Goal: Task Accomplishment & Management: Complete application form

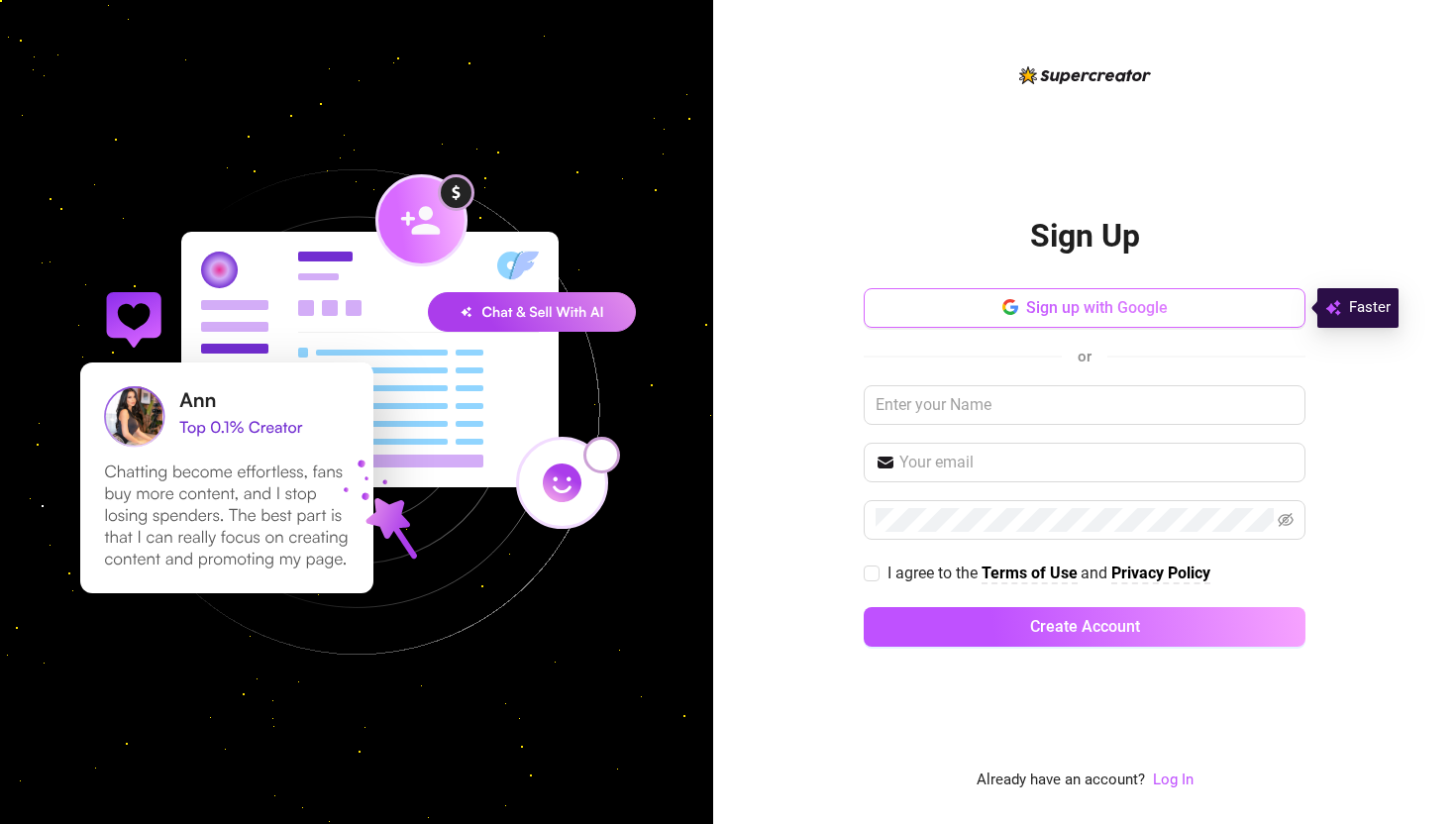
click at [1117, 321] on button "Sign up with Google" at bounding box center [1084, 308] width 441 height 40
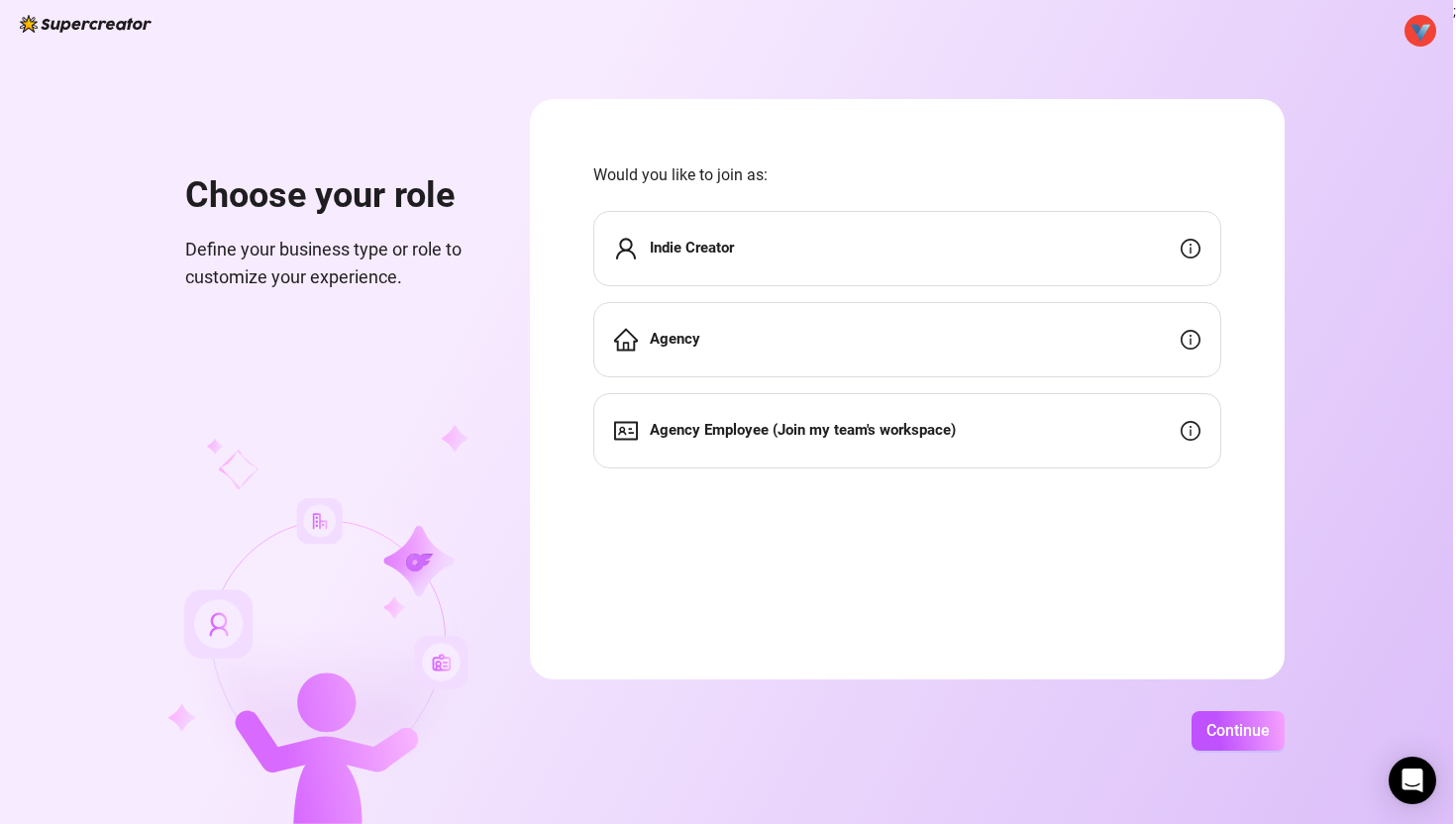
click at [751, 336] on div "Agency" at bounding box center [907, 340] width 628 height 76
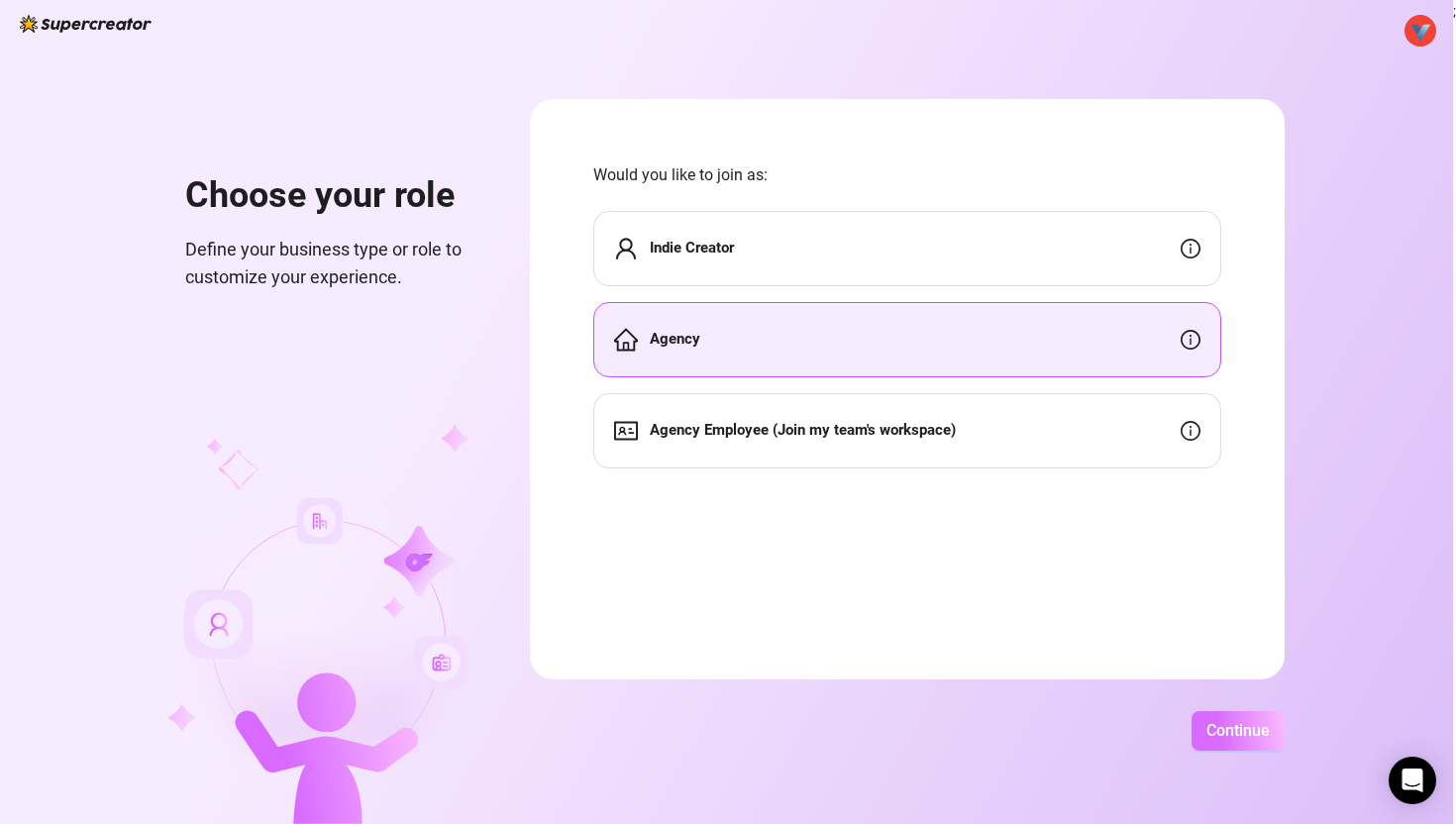
click at [1214, 729] on span "Continue" at bounding box center [1239, 730] width 64 height 19
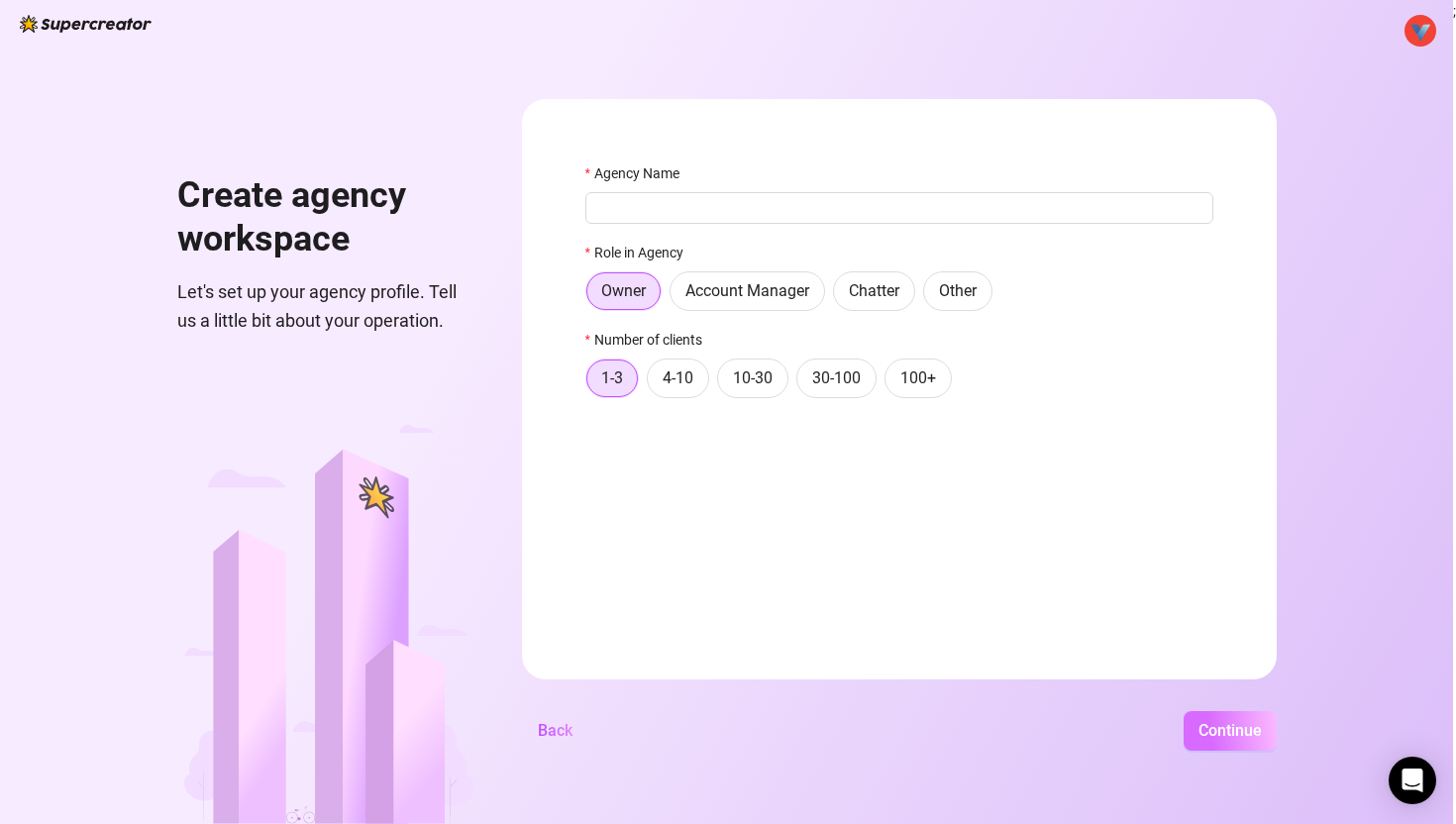
click at [1214, 729] on span "Continue" at bounding box center [1231, 730] width 64 height 19
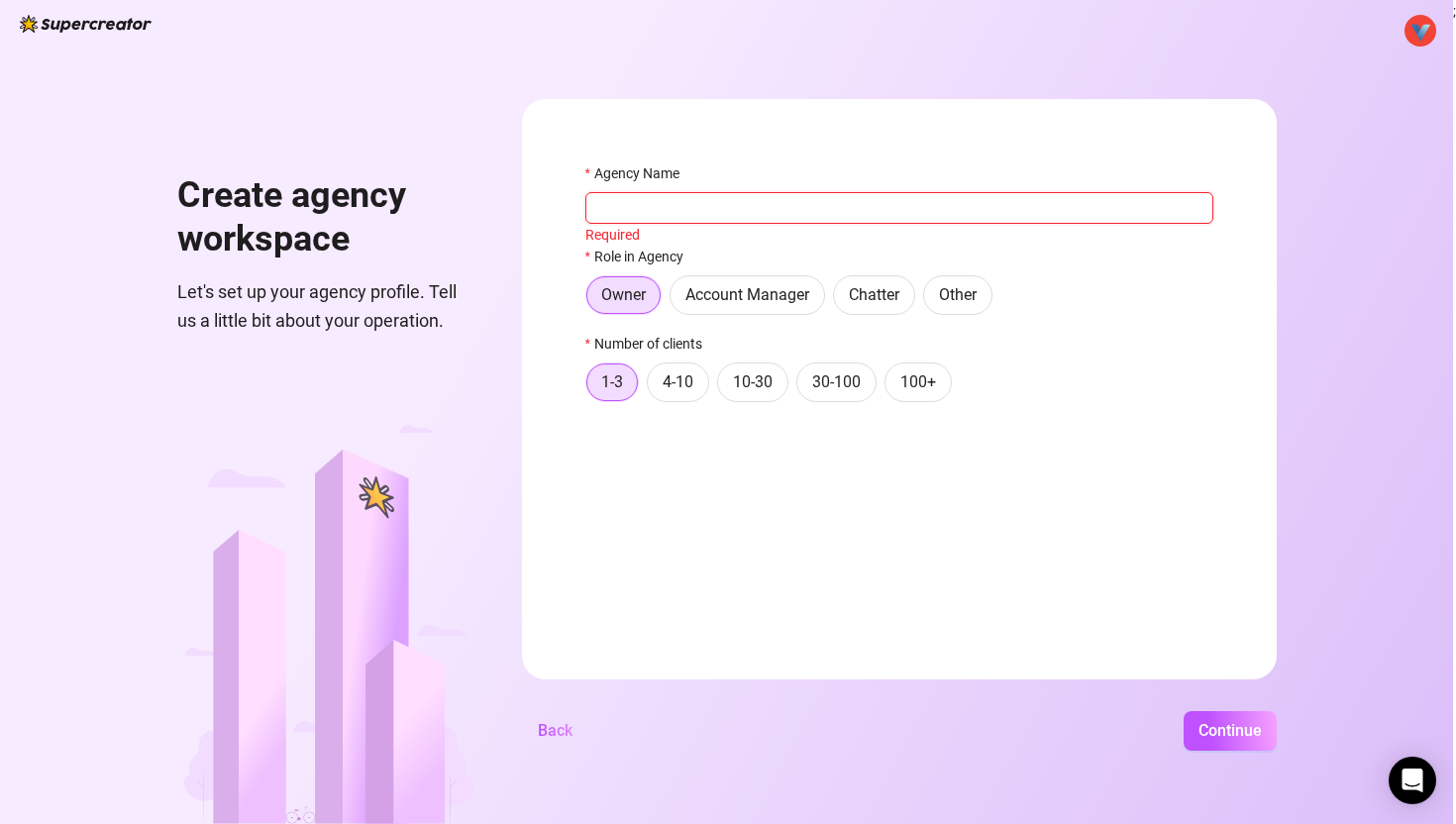
click at [879, 199] on input "Agency Name" at bounding box center [899, 208] width 628 height 32
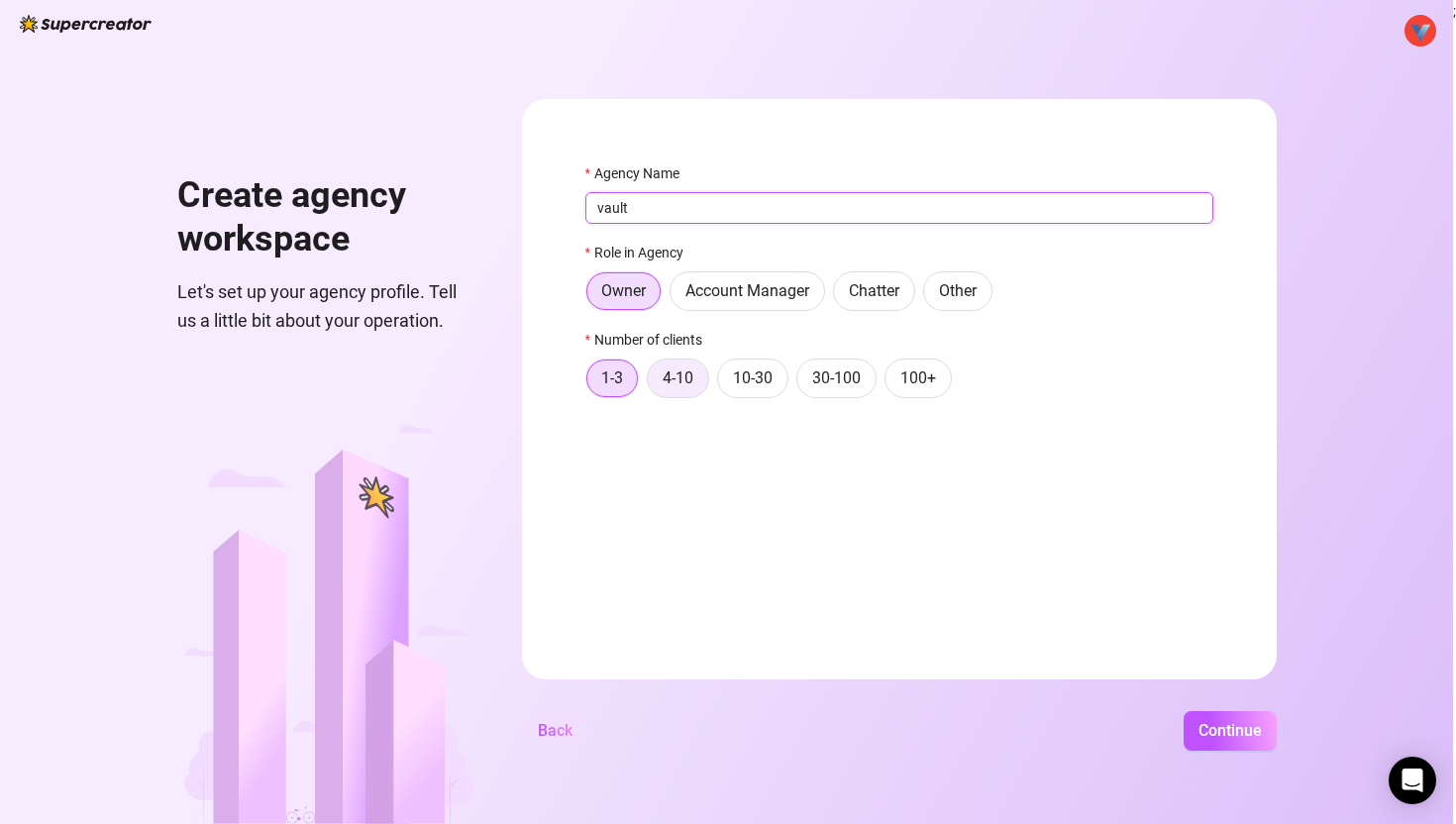
type input "vault"
click at [666, 374] on span "4-10" at bounding box center [678, 378] width 31 height 19
click at [653, 384] on input "4-10" at bounding box center [653, 384] width 0 height 0
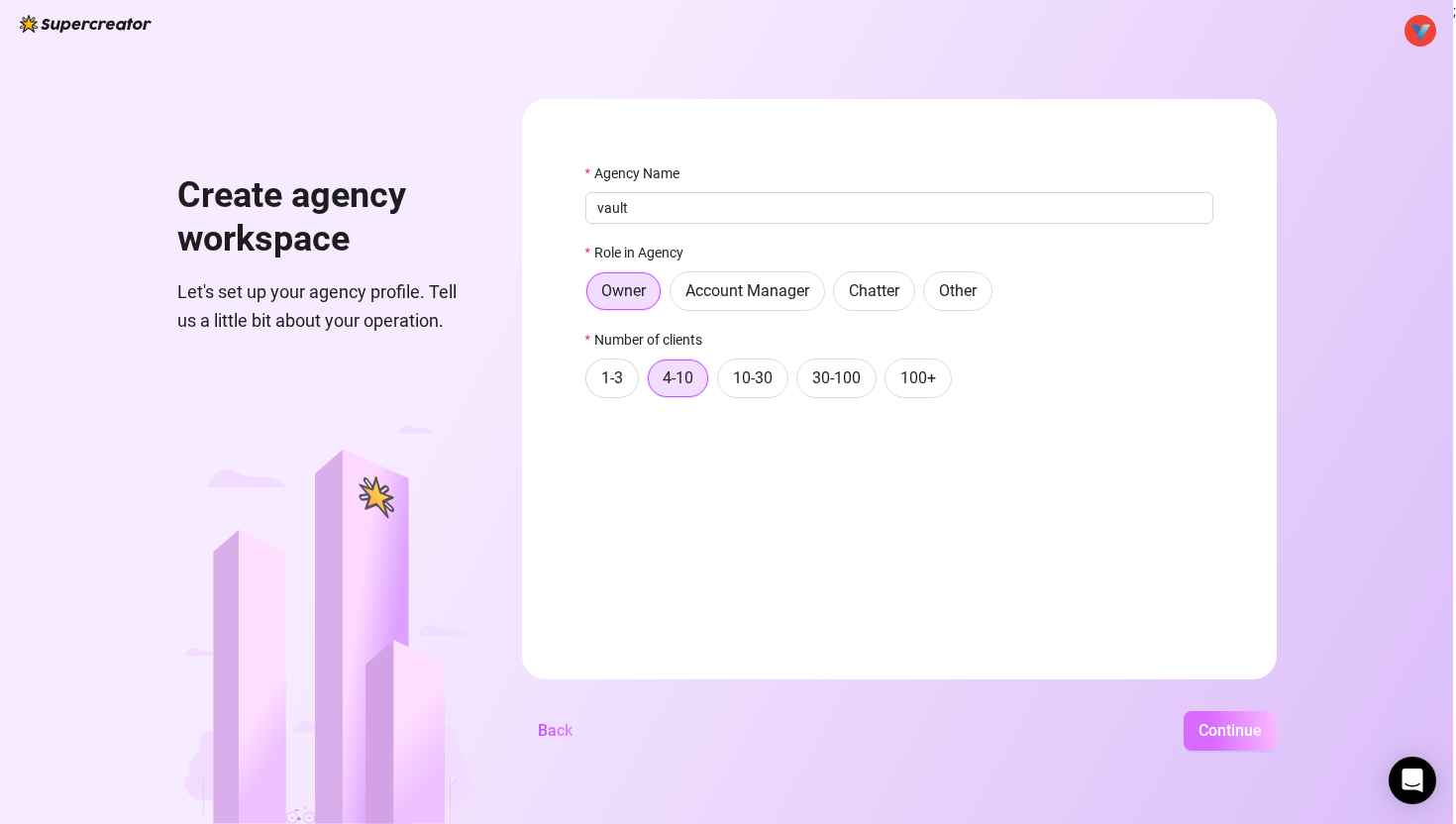
click at [1229, 730] on span "Continue" at bounding box center [1231, 730] width 64 height 19
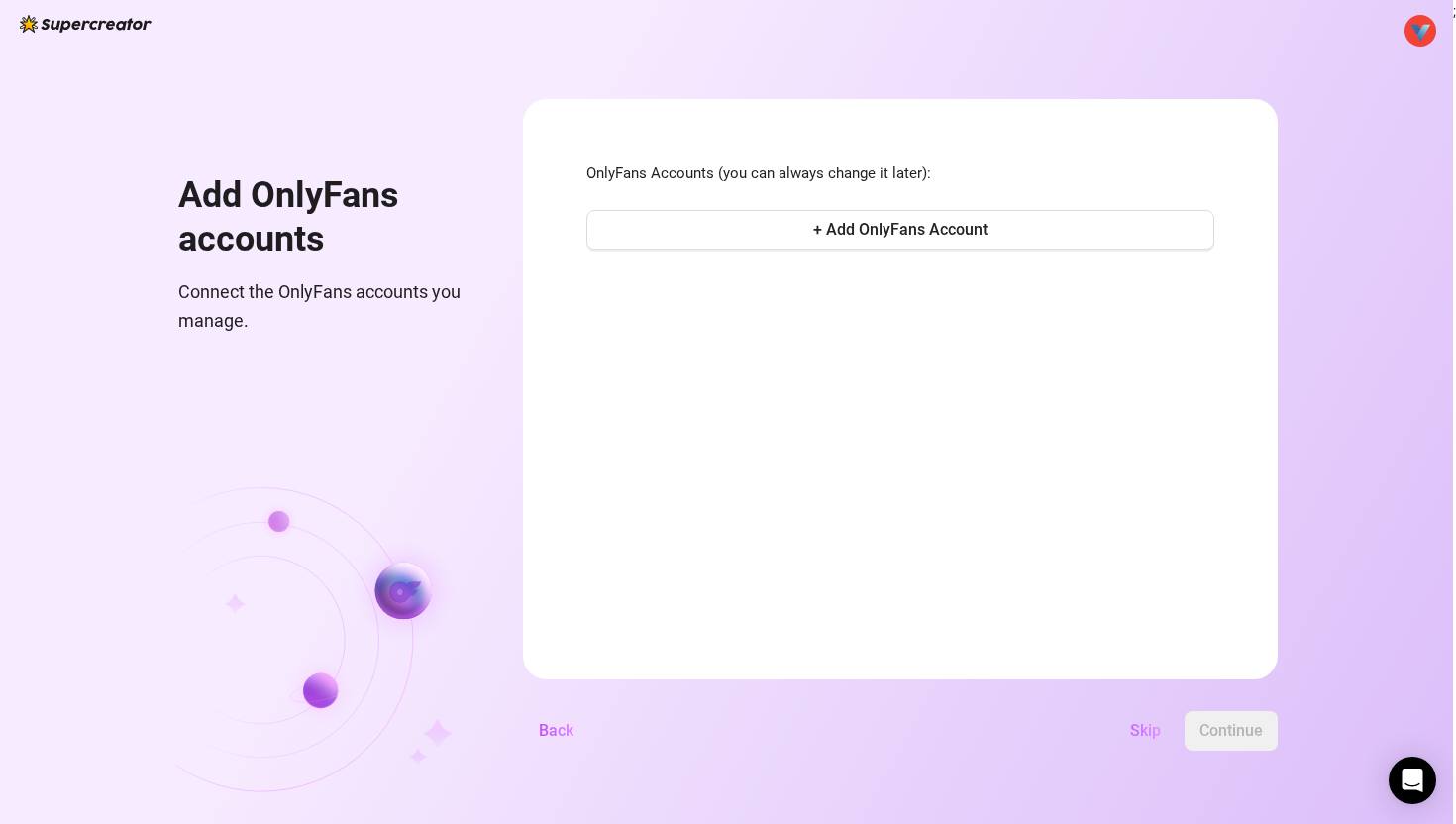
click at [1152, 721] on span "Skip" at bounding box center [1145, 730] width 31 height 19
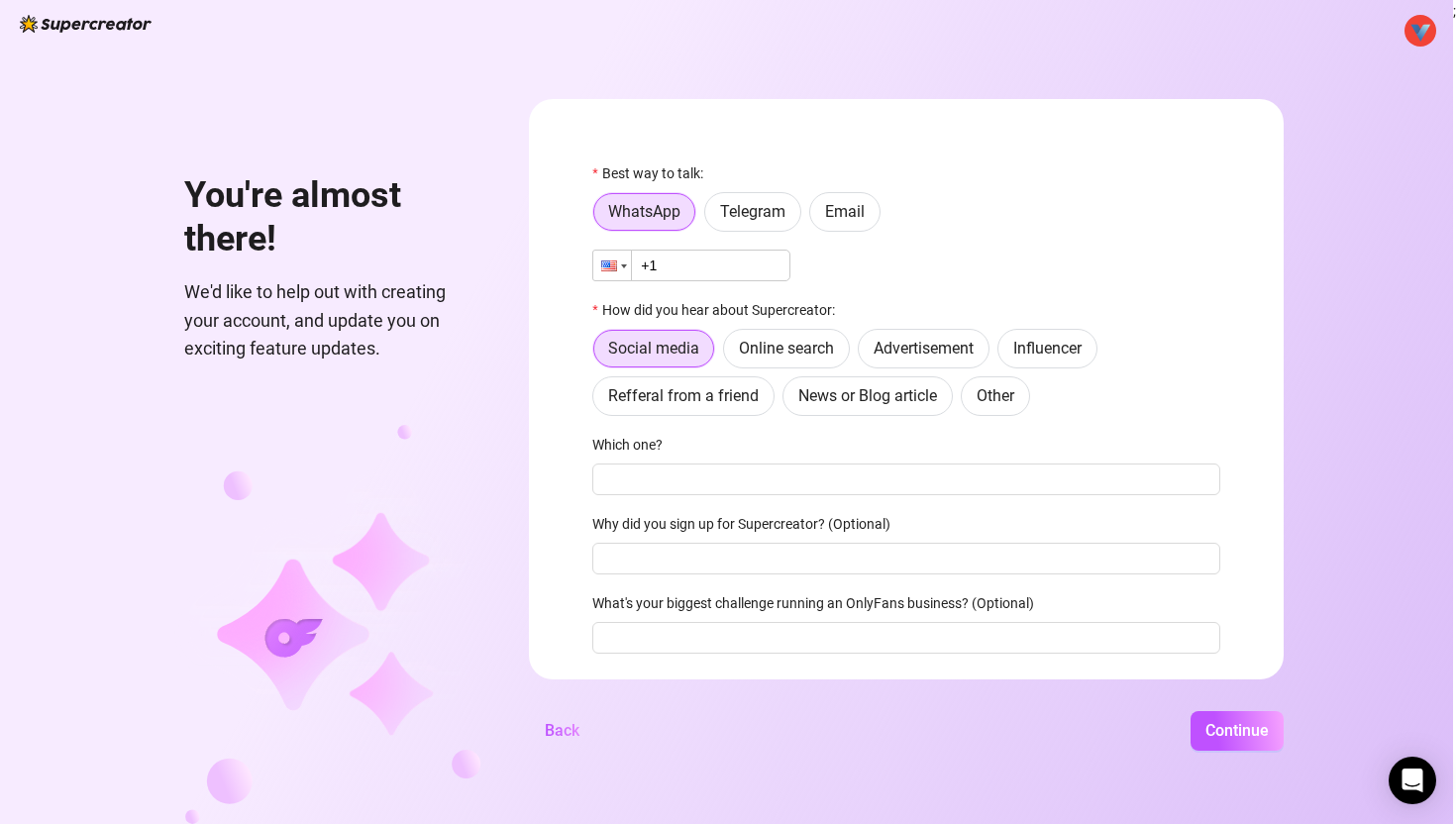
click at [618, 264] on div at bounding box center [612, 265] width 38 height 30
click at [851, 246] on div "Best way to talk: WhatsApp Telegram Email Phone +1 How did you hear about Super…" at bounding box center [906, 416] width 628 height 509
click at [1250, 741] on button "Continue" at bounding box center [1237, 731] width 93 height 40
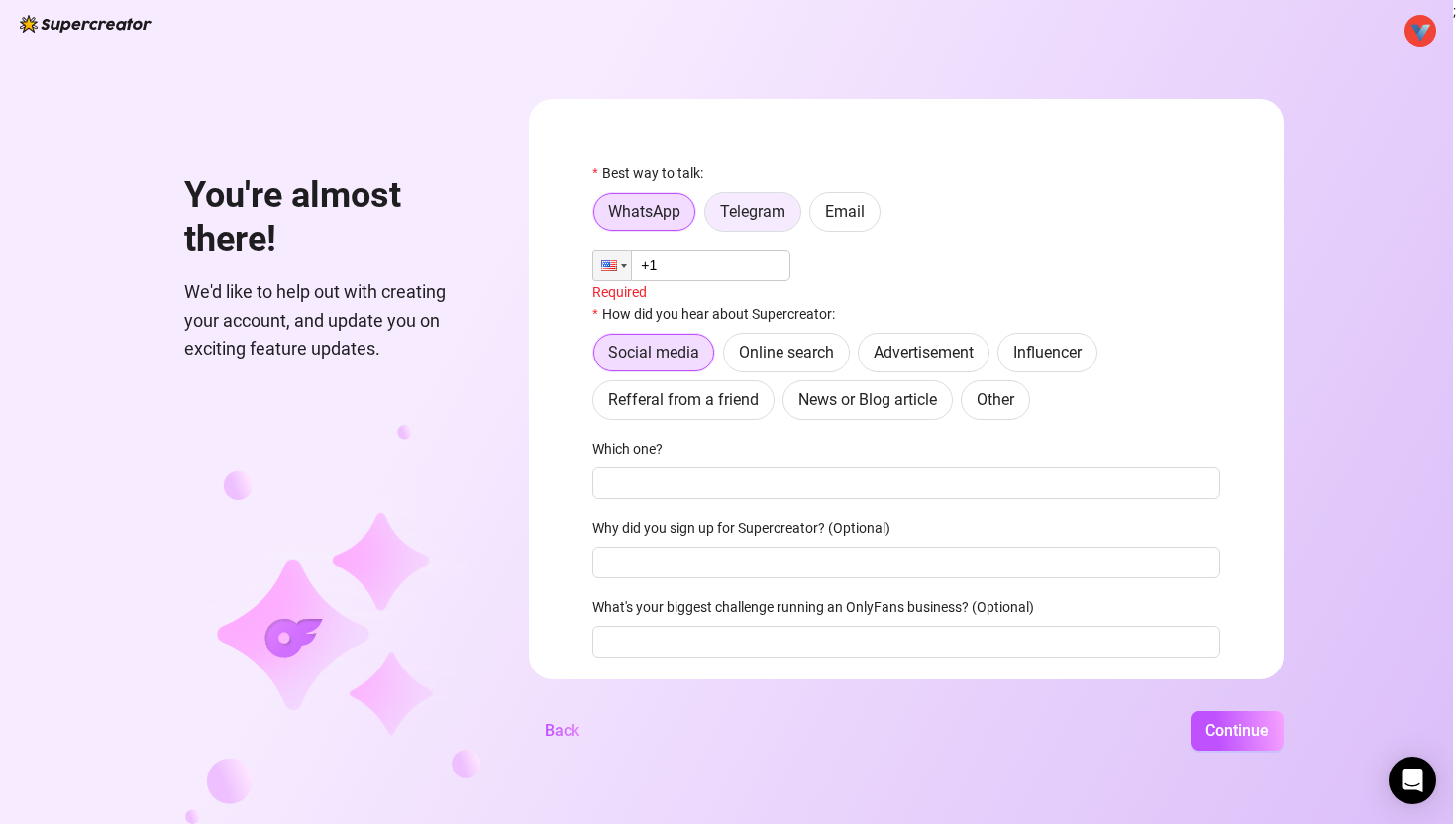
click at [778, 209] on span "Telegram" at bounding box center [753, 211] width 66 height 19
click at [711, 217] on input "Telegram" at bounding box center [711, 217] width 0 height 0
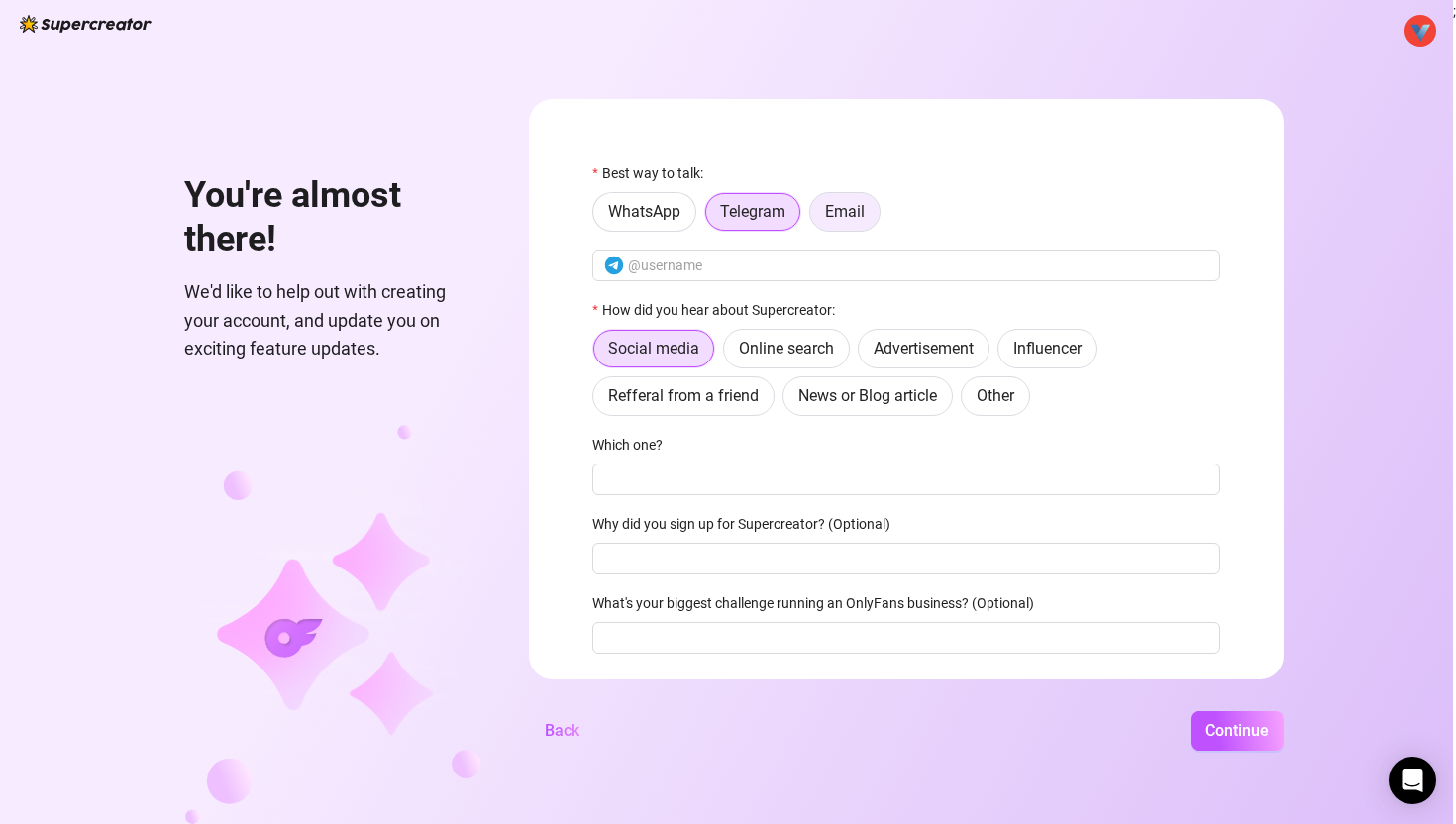
click at [827, 215] on span "Email" at bounding box center [845, 211] width 40 height 19
click at [815, 217] on input "Email" at bounding box center [815, 217] width 0 height 0
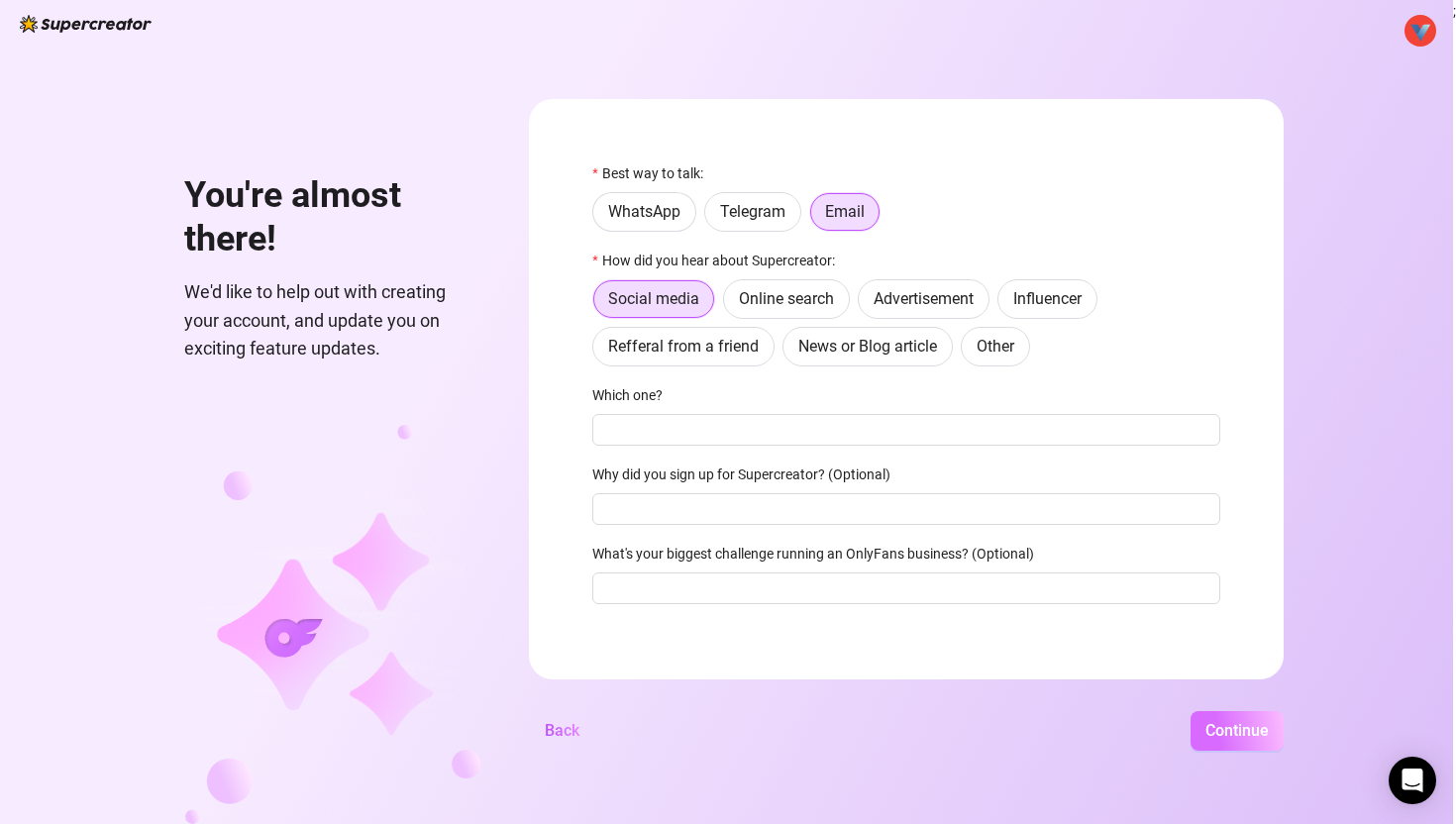
click at [1232, 743] on button "Continue" at bounding box center [1237, 731] width 93 height 40
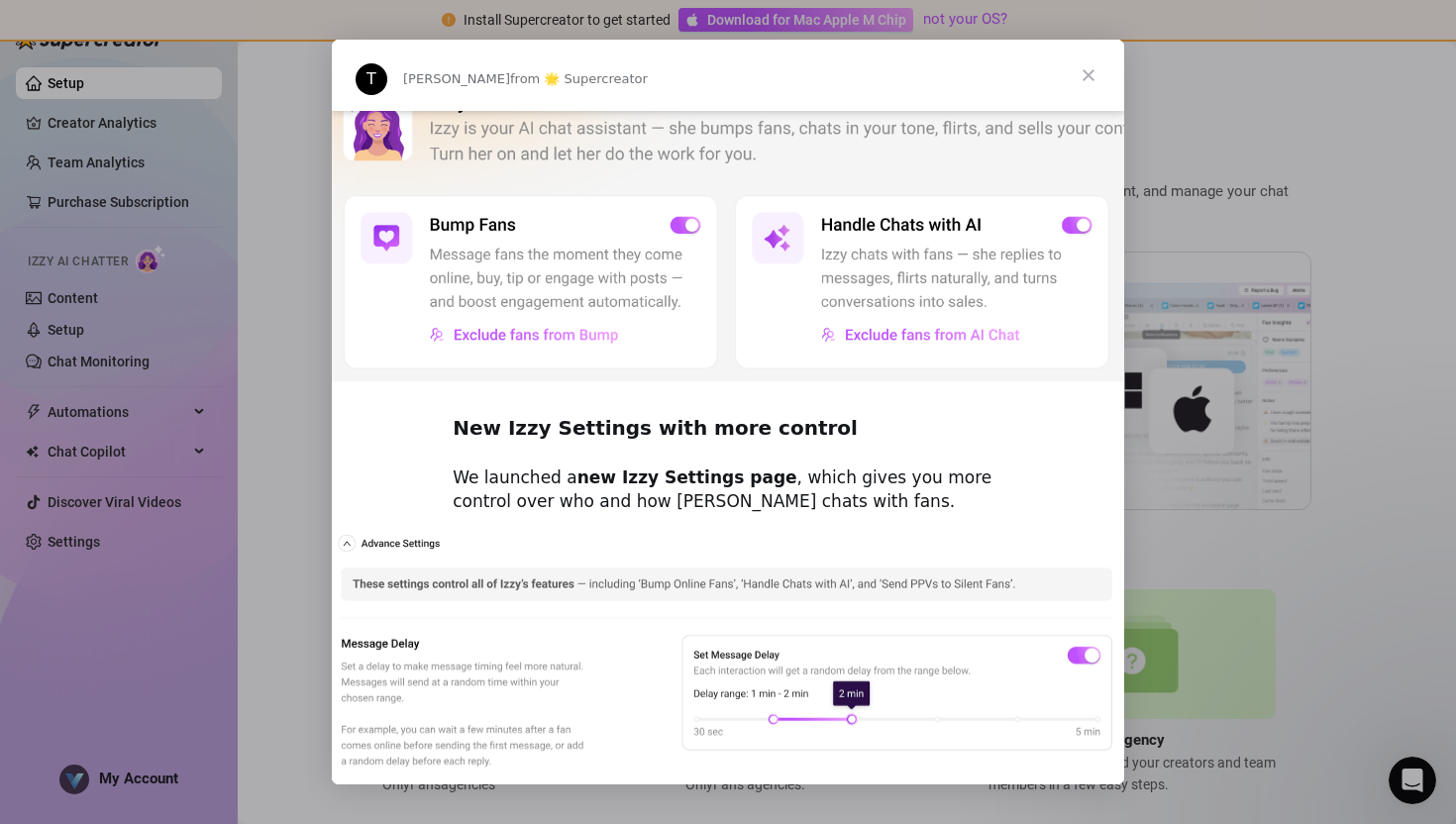
scroll to position [602, 0]
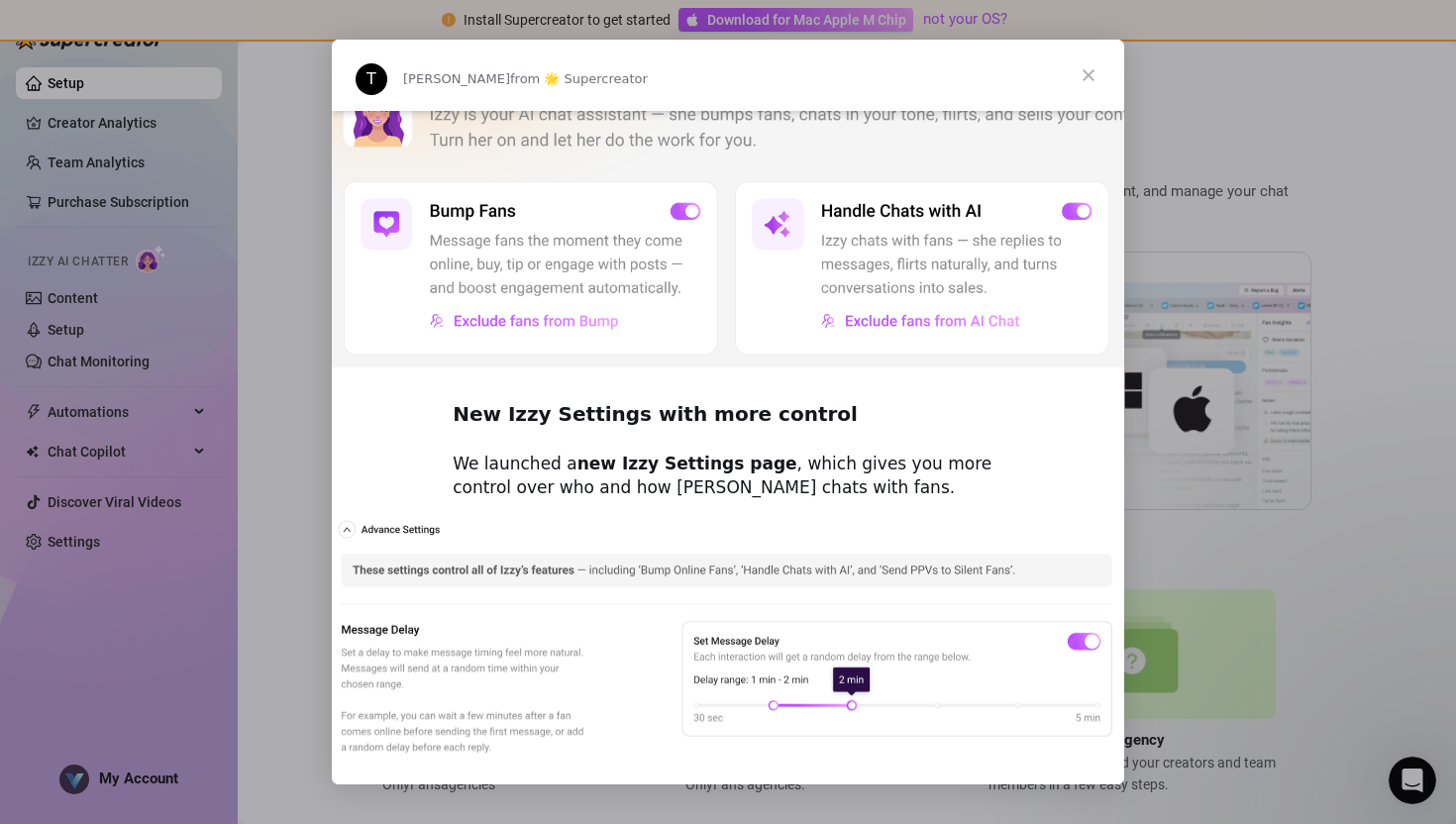
click at [1083, 63] on span "Close" at bounding box center [1089, 76] width 72 height 72
